Goal: Navigation & Orientation: Find specific page/section

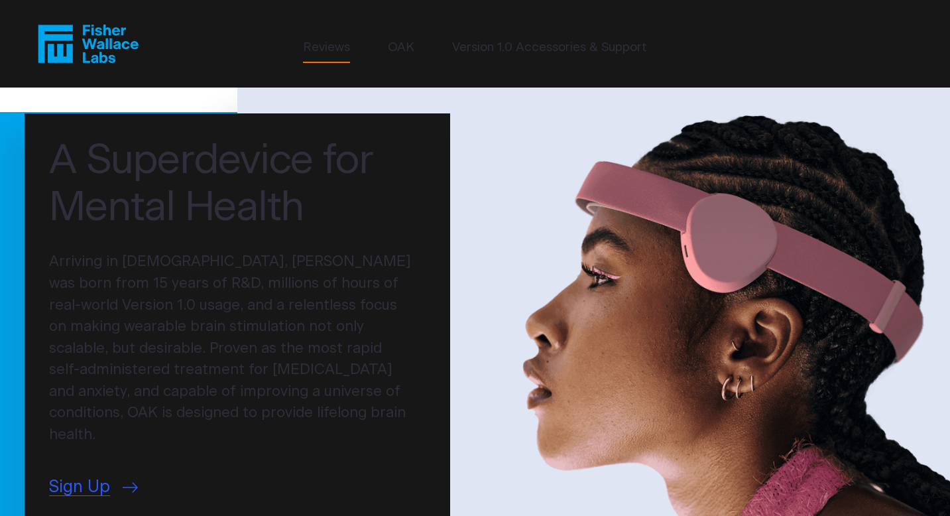
click at [332, 48] on link "Reviews" at bounding box center [326, 47] width 47 height 19
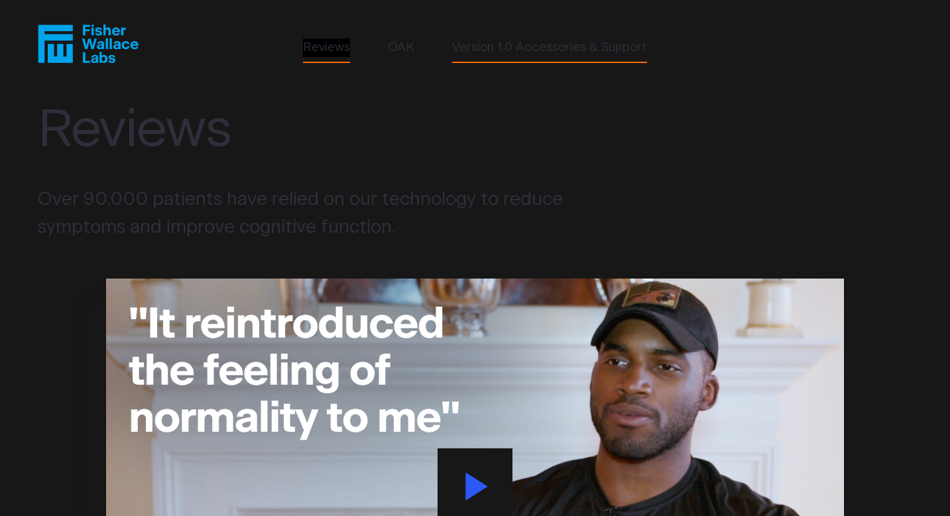
click at [496, 50] on link "Version 1.0 Accessories & Support" at bounding box center [549, 47] width 195 height 19
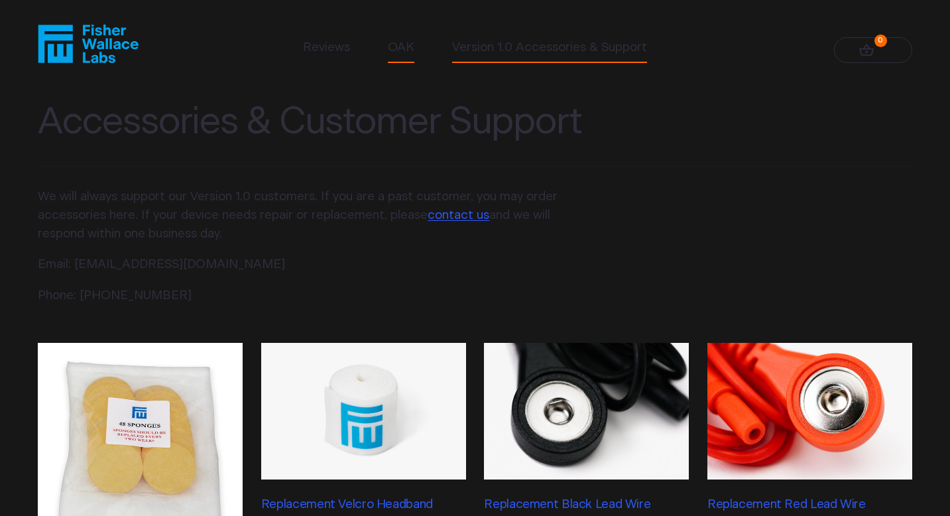
click at [404, 46] on link "OAK" at bounding box center [401, 47] width 27 height 19
